Goal: Find specific page/section: Find specific page/section

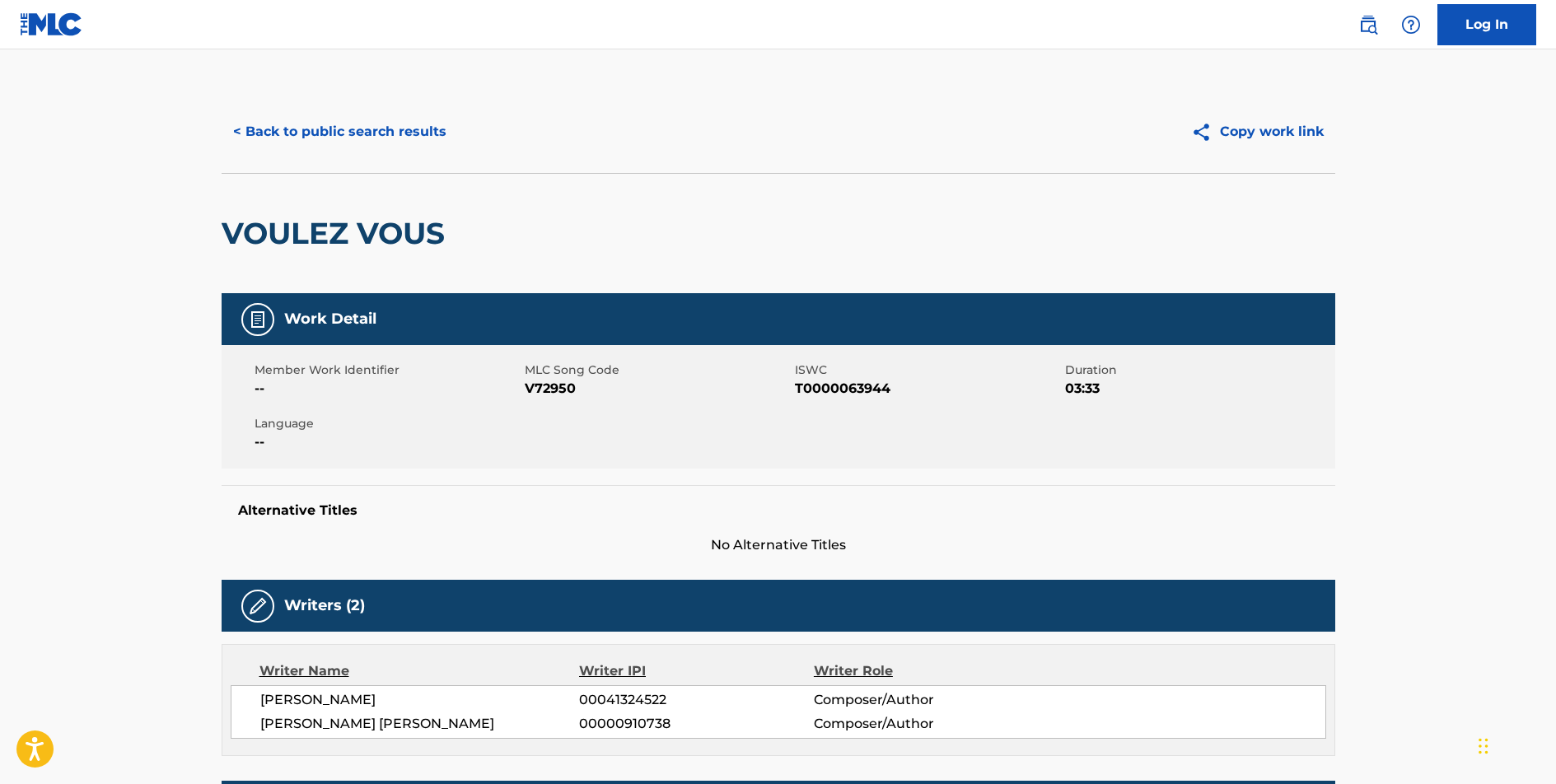
click at [386, 130] on button "< Back to public search results" at bounding box center [340, 131] width 237 height 42
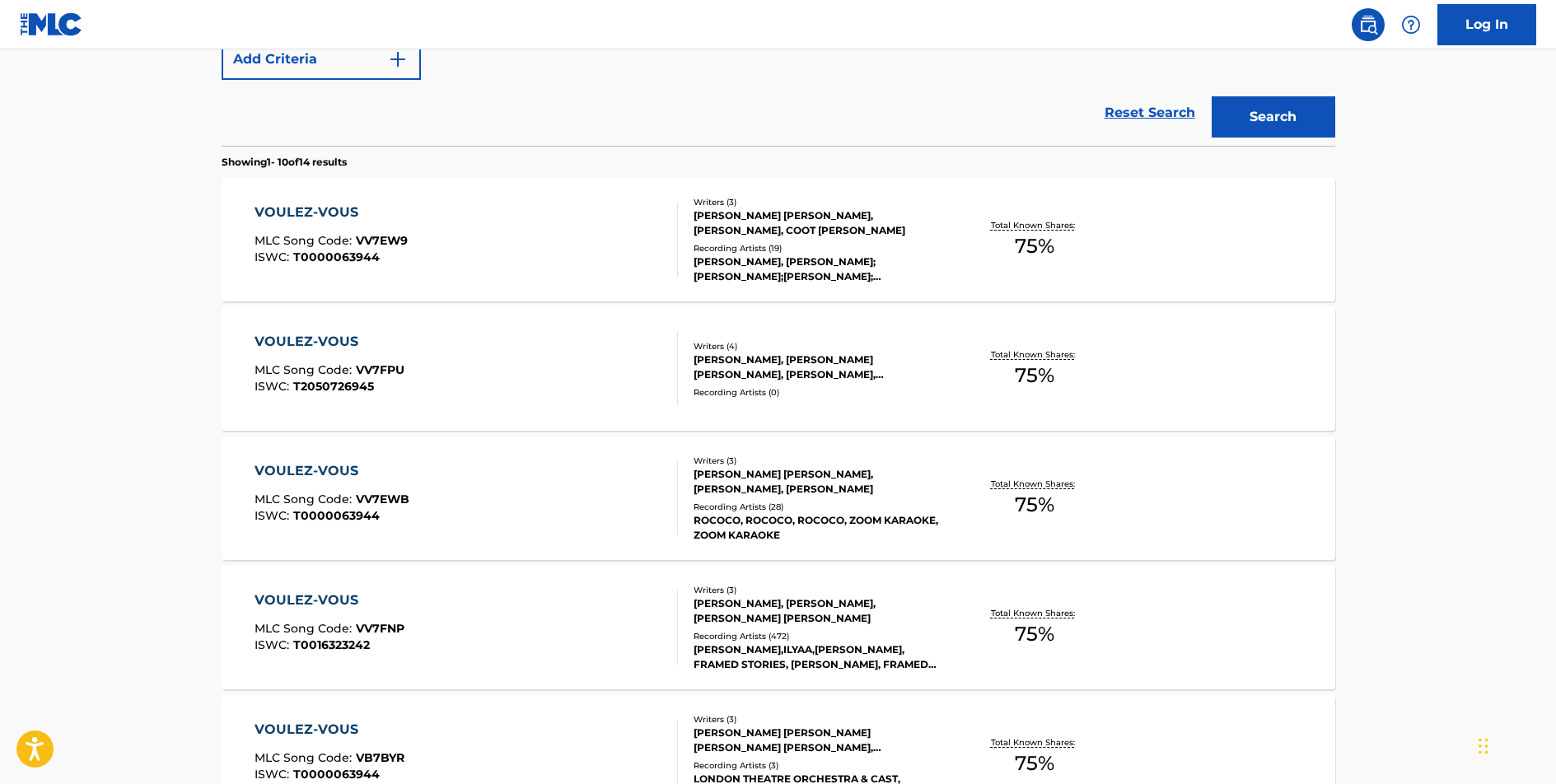
scroll to position [243, 0]
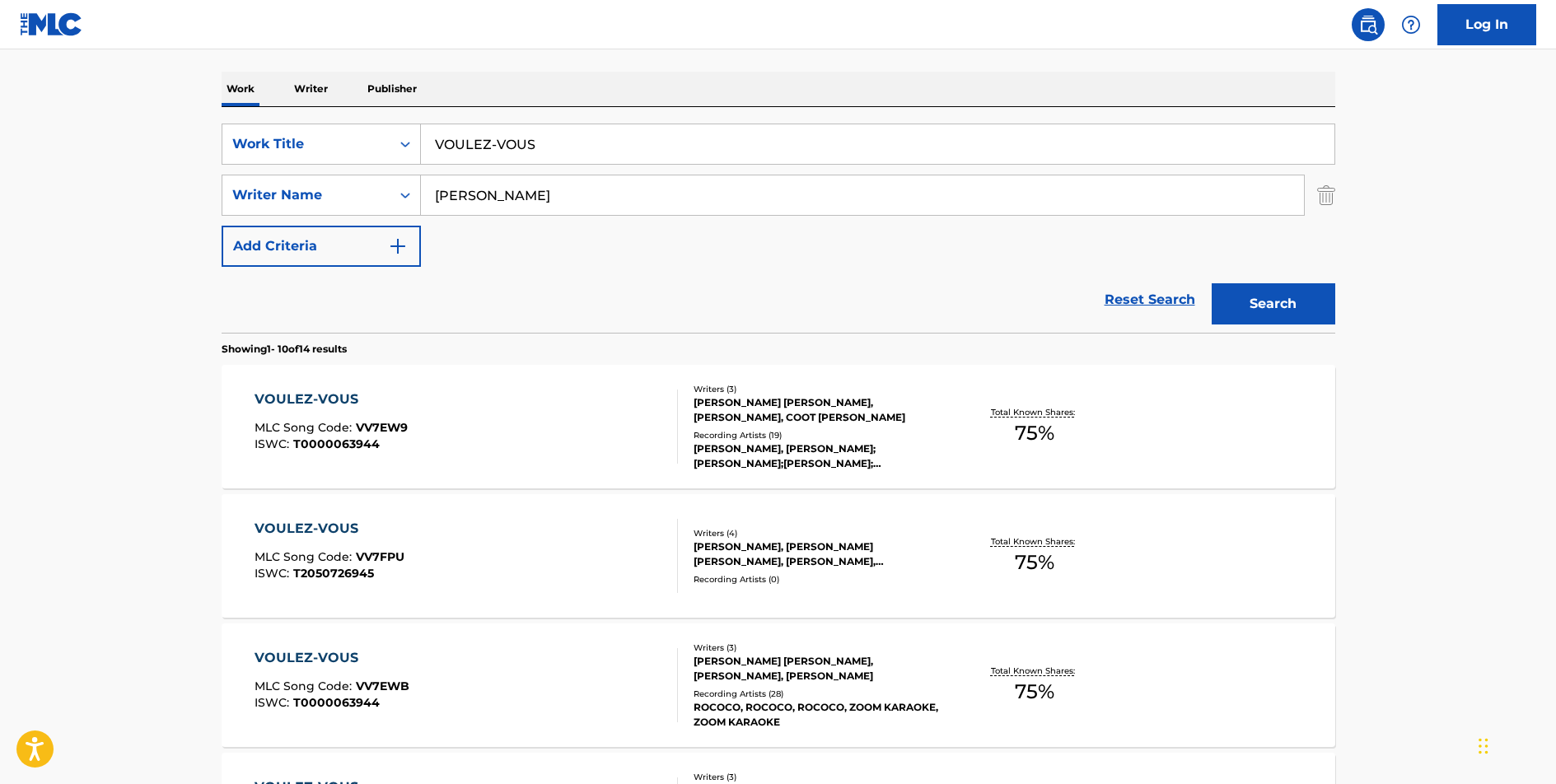
click at [483, 145] on input "VOULEZ-VOUS" at bounding box center [877, 144] width 913 height 40
click at [484, 144] on input "VOULEZ-VOUS" at bounding box center [877, 144] width 913 height 40
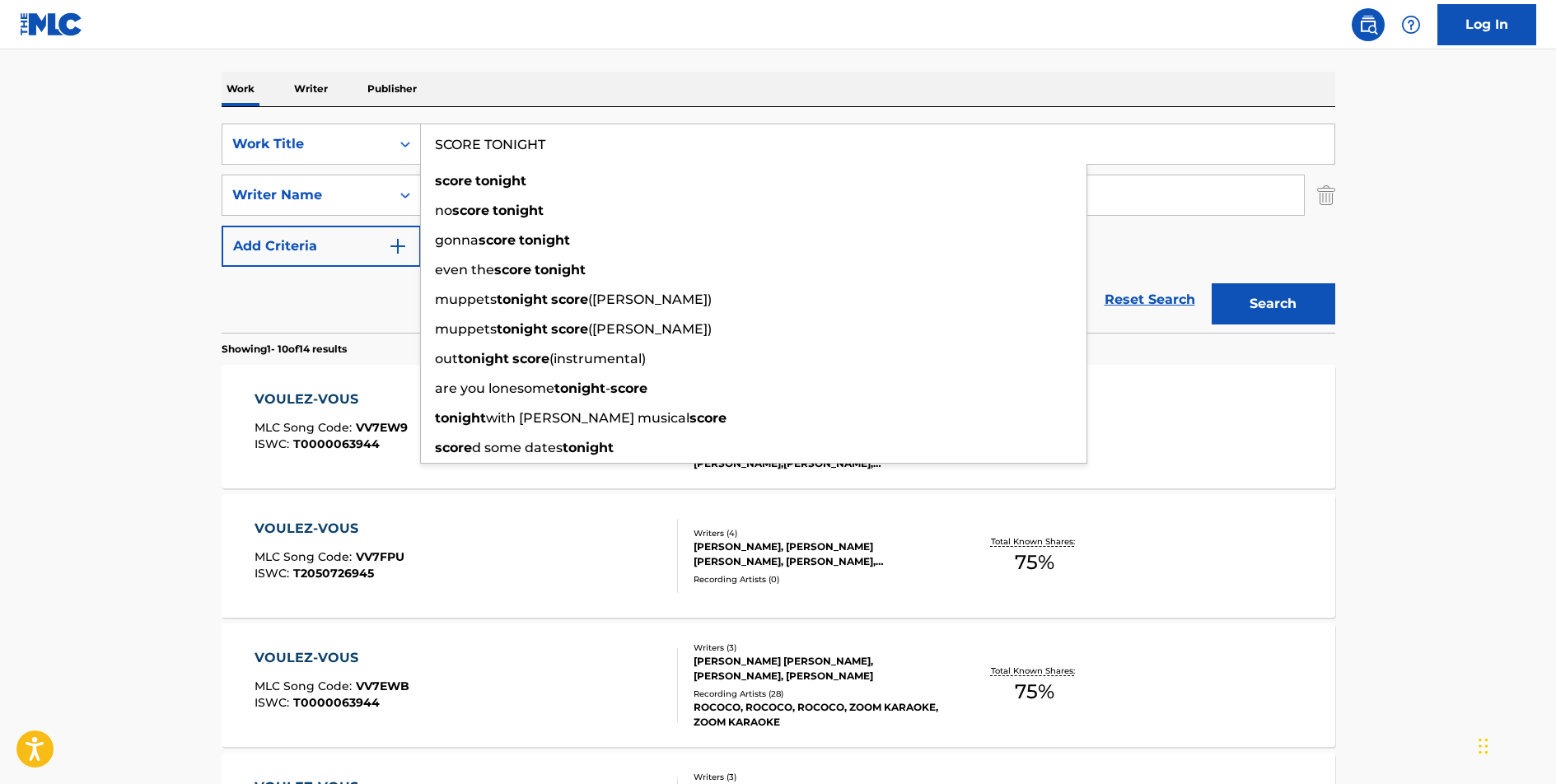
type input "SCORE TONIGHT"
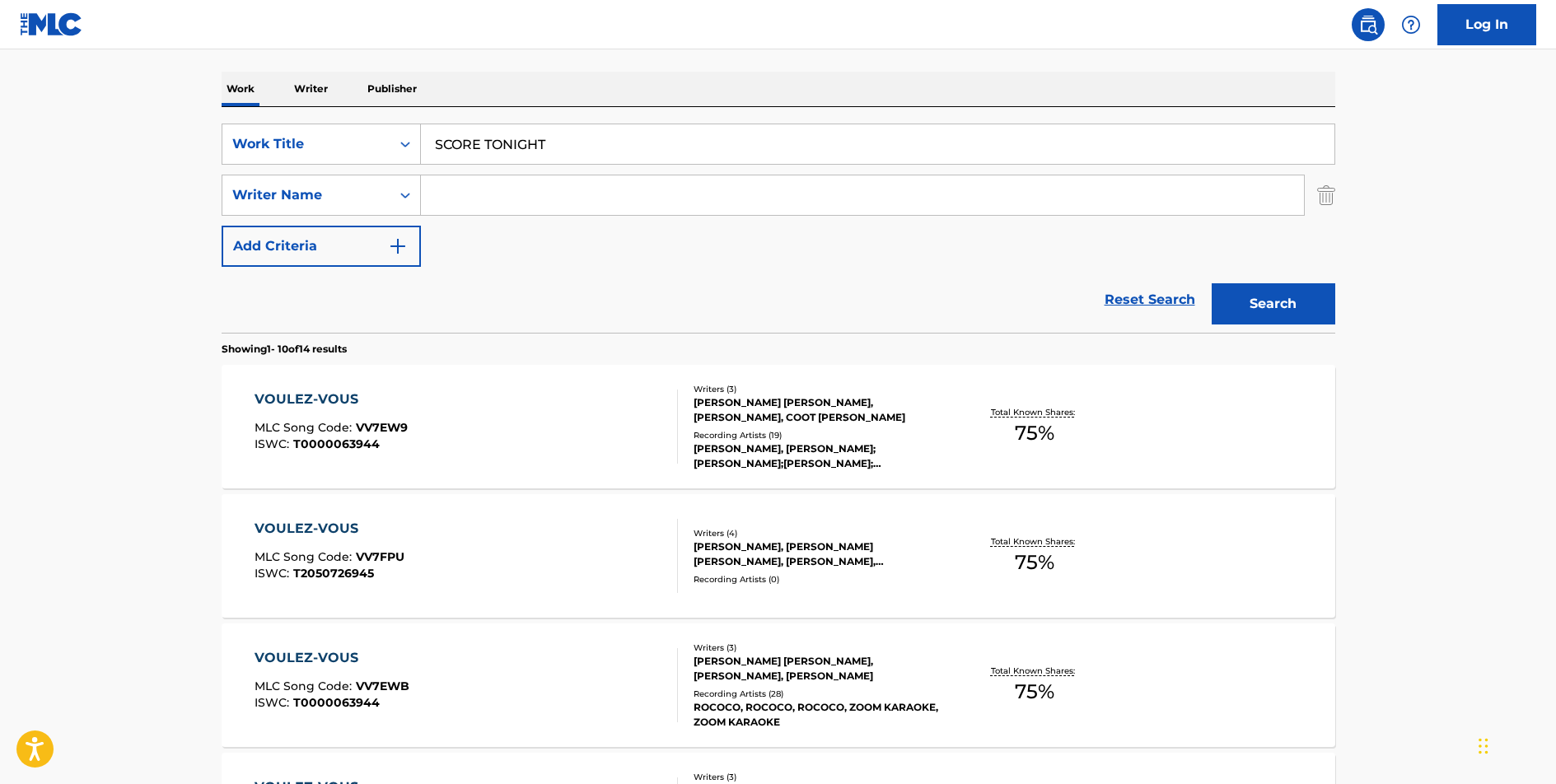
click at [1212, 284] on button "Search" at bounding box center [1274, 304] width 124 height 42
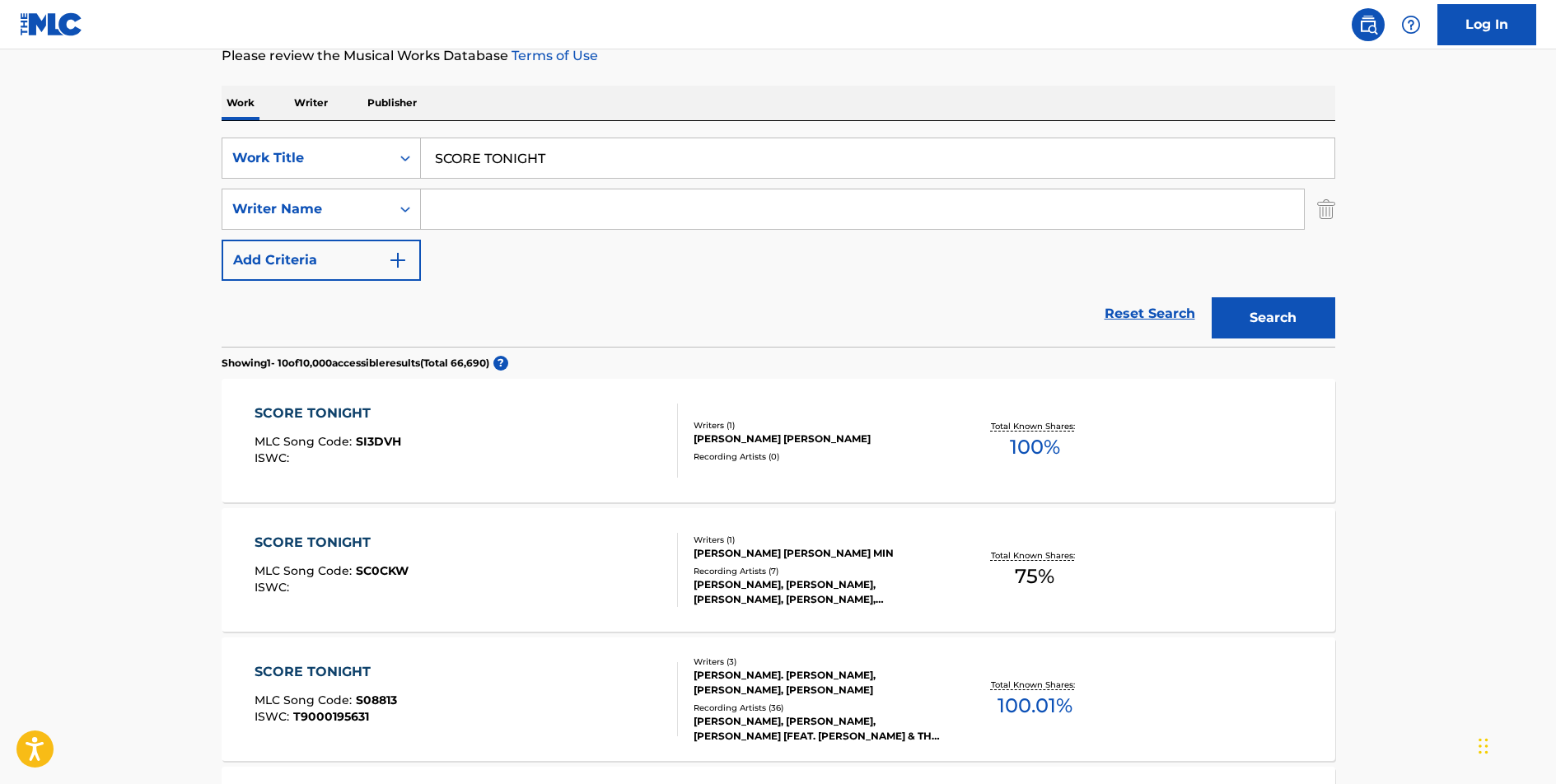
scroll to position [363, 0]
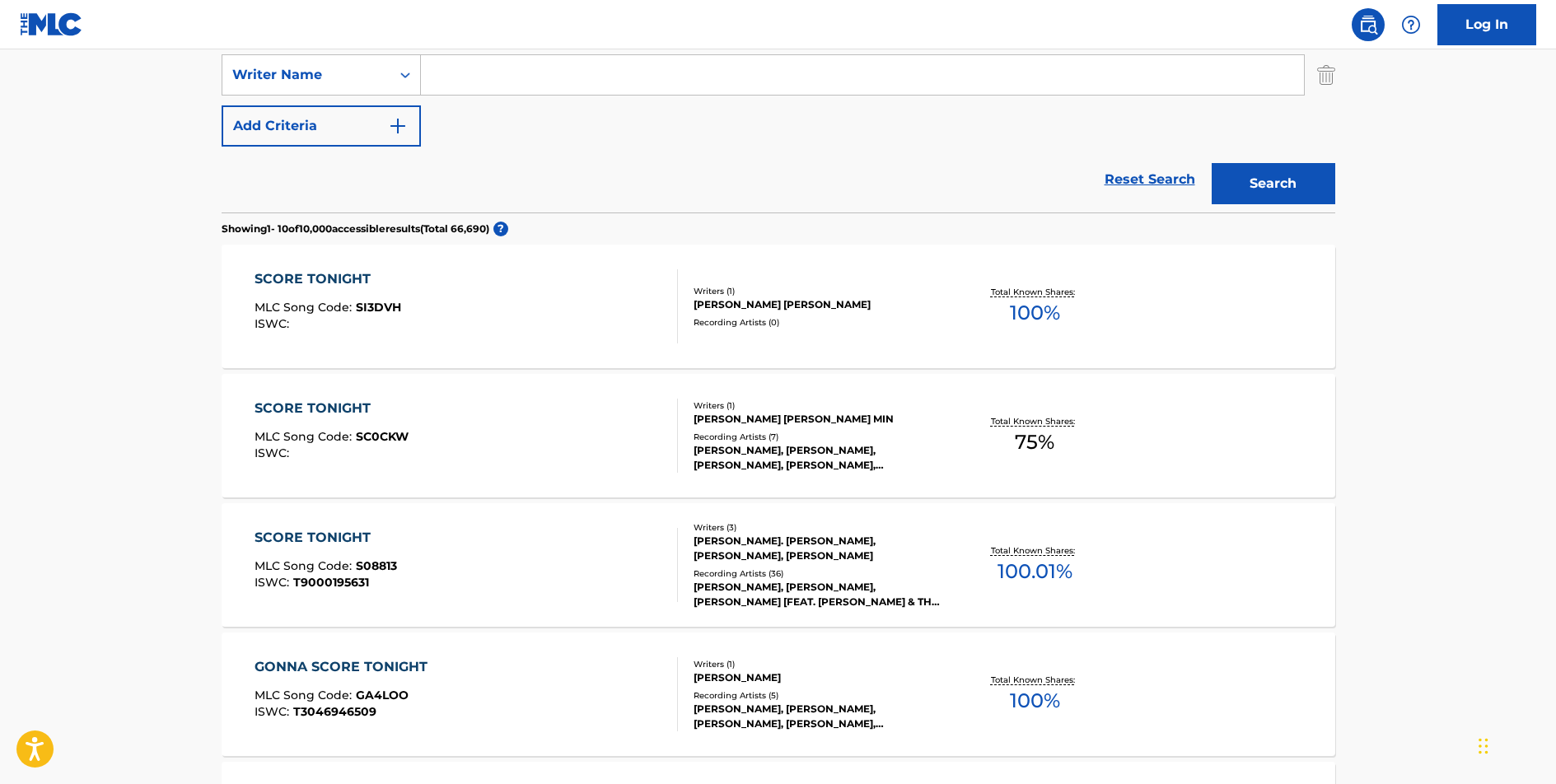
click at [319, 531] on div "SCORE TONIGHT" at bounding box center [325, 537] width 142 height 19
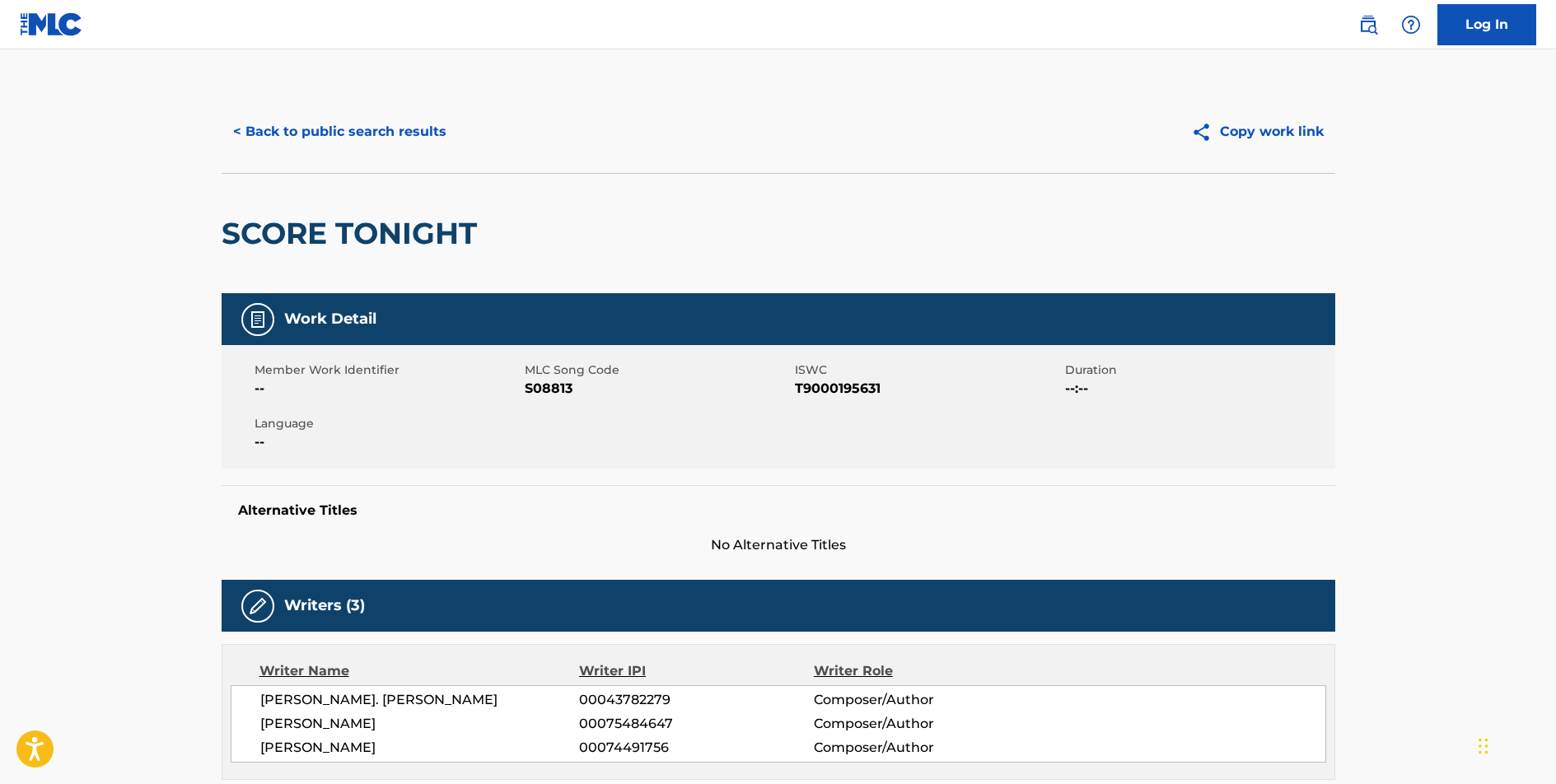
click at [549, 387] on span "S08813" at bounding box center [658, 388] width 266 height 19
copy span "S08813"
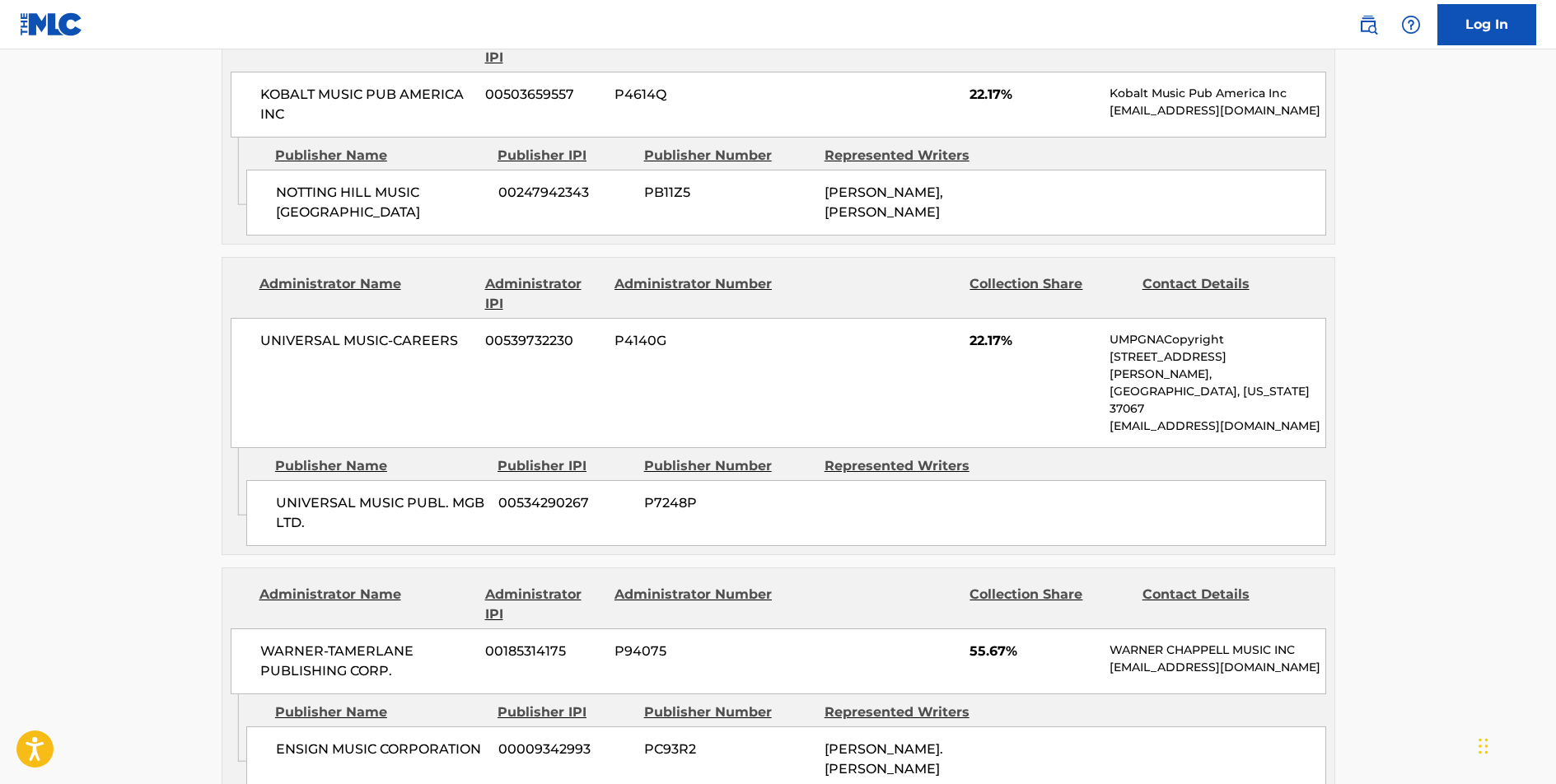
scroll to position [818, 0]
